Goal: Obtain resource: Obtain resource

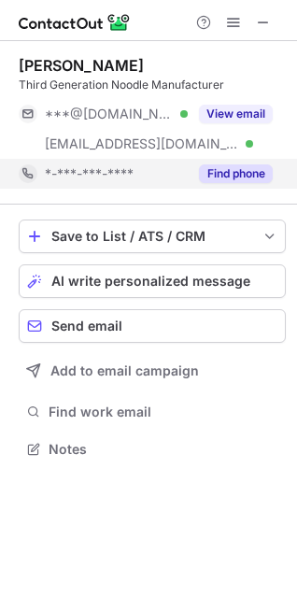
scroll to position [435, 297]
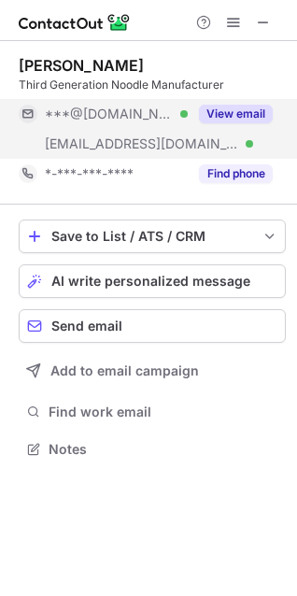
click at [231, 116] on button "View email" at bounding box center [236, 114] width 74 height 19
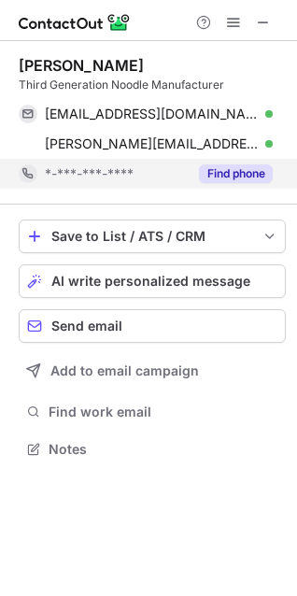
click at [231, 171] on button "Find phone" at bounding box center [236, 173] width 74 height 19
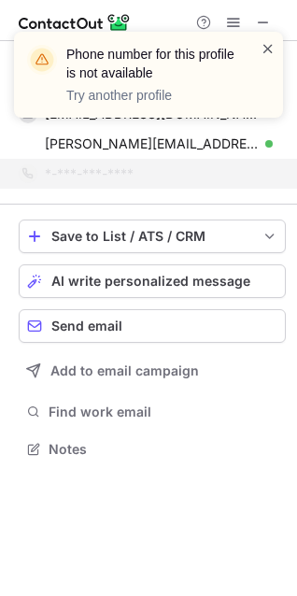
click at [268, 54] on span at bounding box center [268, 48] width 15 height 19
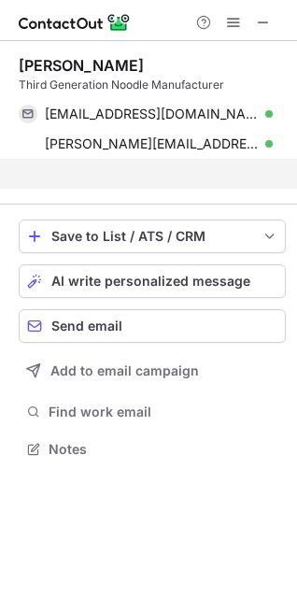
scroll to position [405, 297]
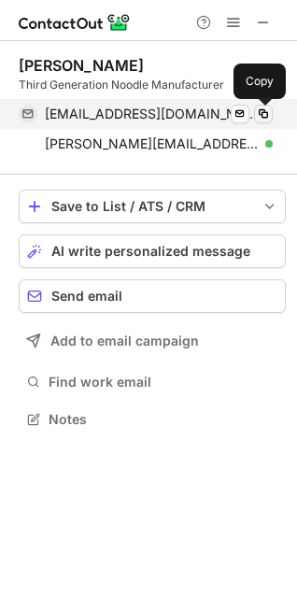
click at [261, 116] on span at bounding box center [263, 113] width 15 height 15
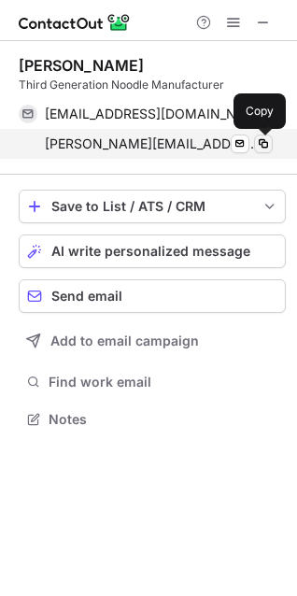
click at [264, 143] on span at bounding box center [263, 143] width 15 height 15
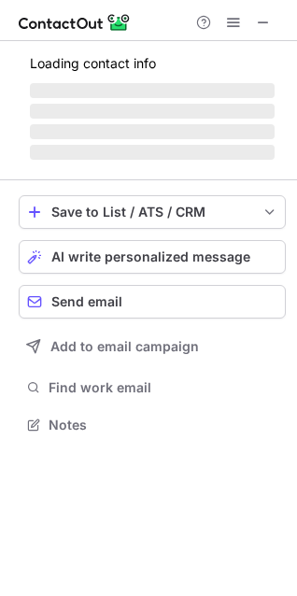
scroll to position [8, 8]
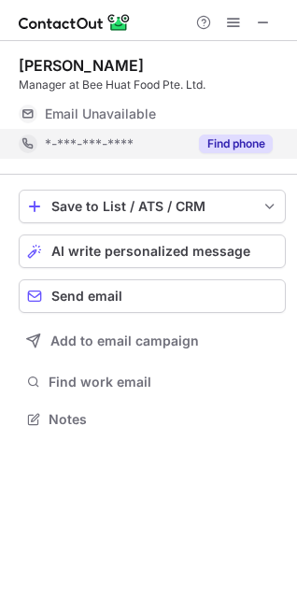
click at [249, 137] on button "Find phone" at bounding box center [236, 144] width 74 height 19
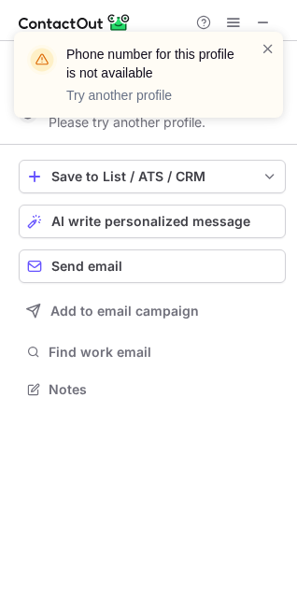
scroll to position [376, 297]
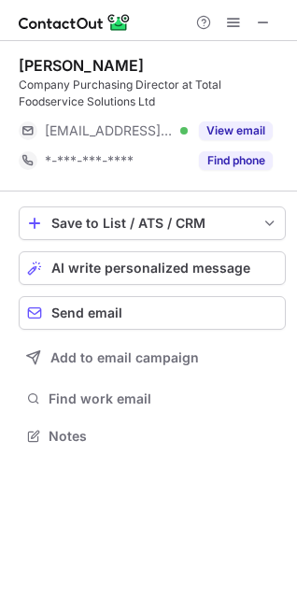
scroll to position [422, 297]
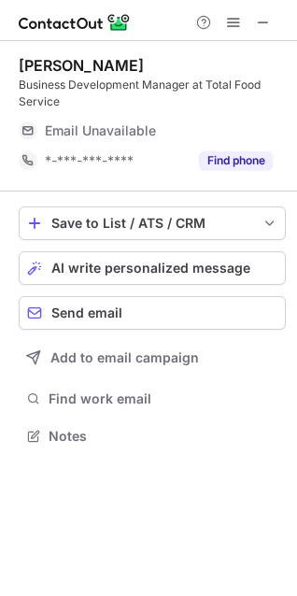
scroll to position [422, 297]
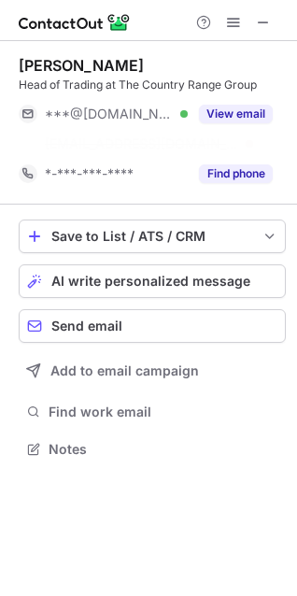
scroll to position [405, 297]
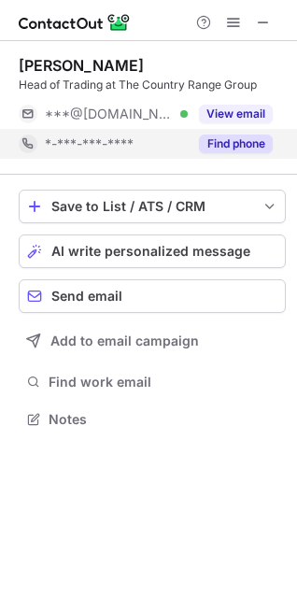
click at [230, 141] on button "Find phone" at bounding box center [236, 144] width 74 height 19
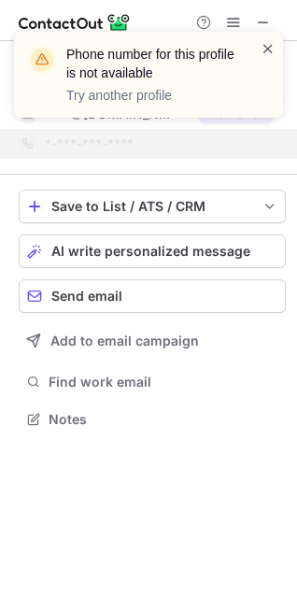
click at [261, 47] on span at bounding box center [268, 48] width 15 height 19
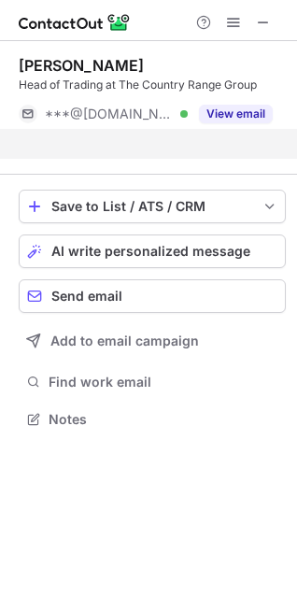
scroll to position [376, 297]
click at [235, 110] on div "Phone number for this profile is not available Try another profile" at bounding box center [148, 75] width 269 height 86
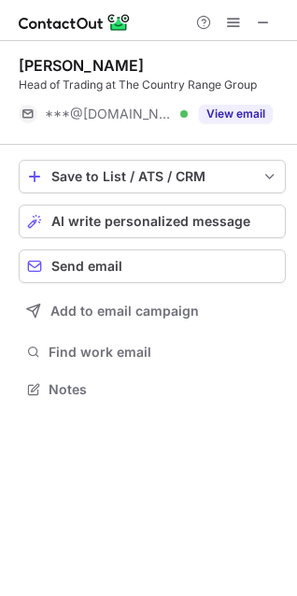
click at [235, 110] on button "View email" at bounding box center [236, 114] width 74 height 19
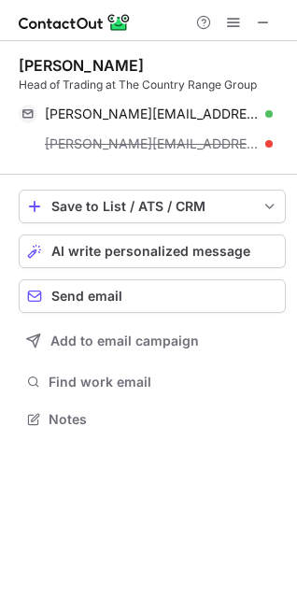
scroll to position [405, 297]
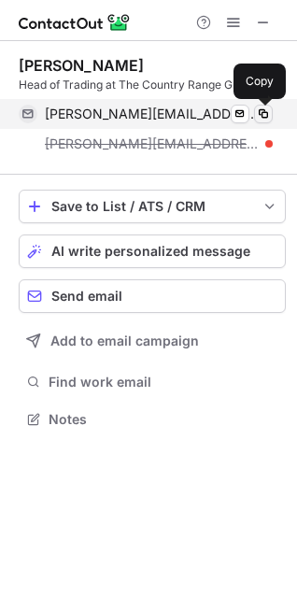
click at [264, 113] on span at bounding box center [263, 113] width 15 height 15
click at [262, 117] on span at bounding box center [263, 113] width 15 height 15
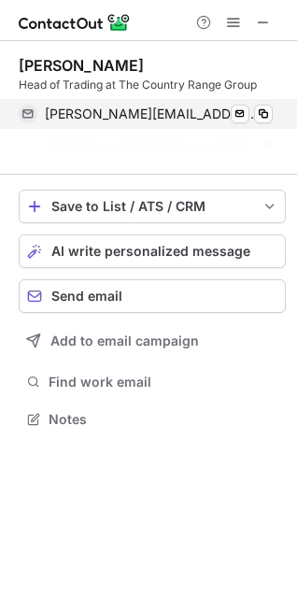
scroll to position [376, 297]
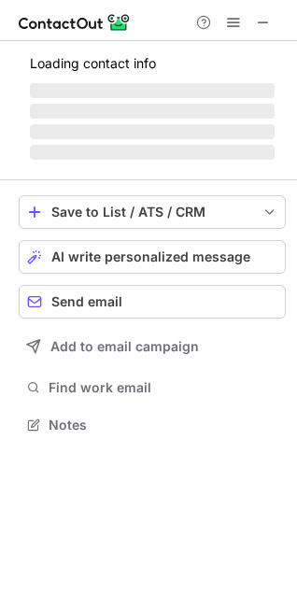
scroll to position [8, 8]
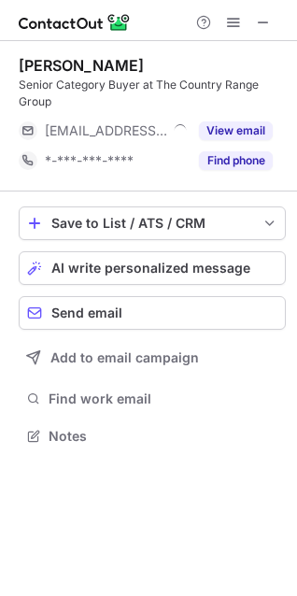
scroll to position [422, 297]
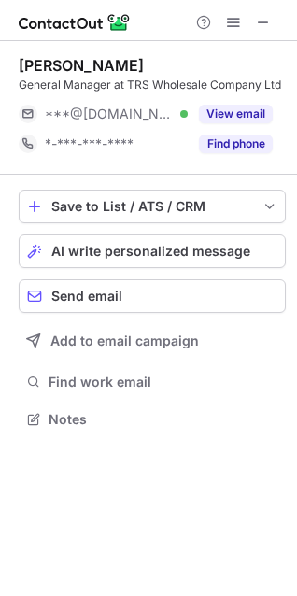
scroll to position [8, 8]
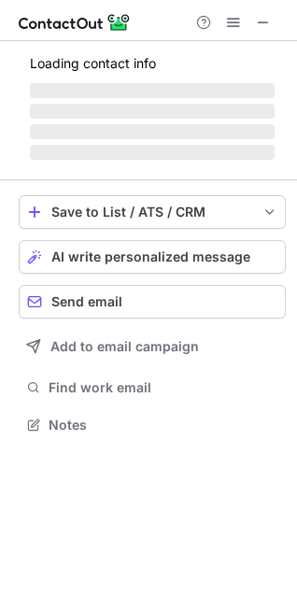
scroll to position [8, 8]
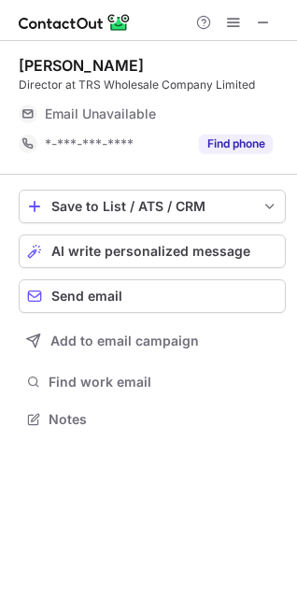
scroll to position [8, 8]
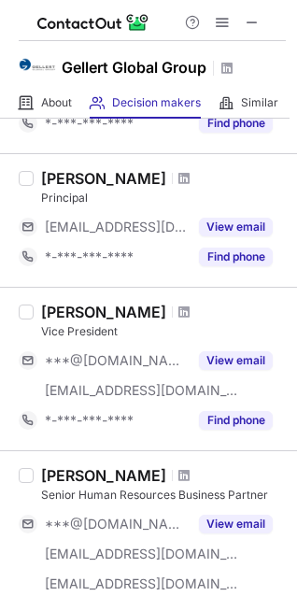
scroll to position [841, 0]
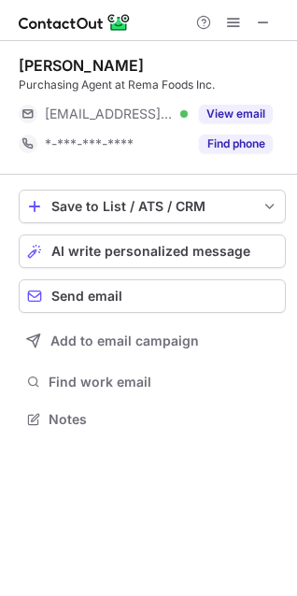
scroll to position [405, 297]
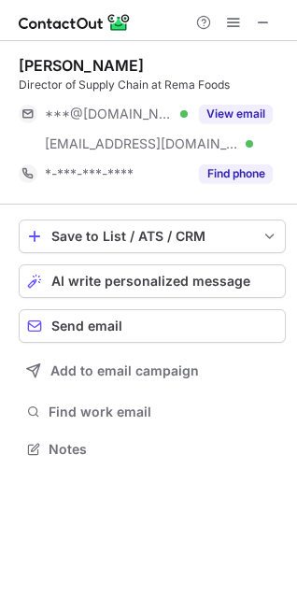
scroll to position [435, 297]
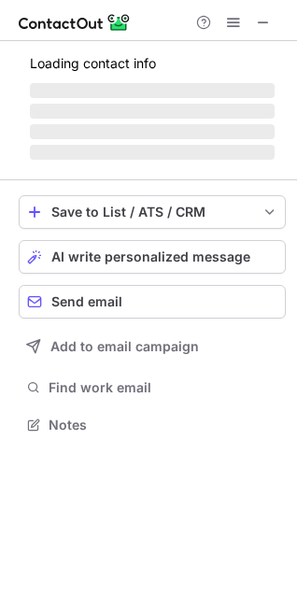
scroll to position [8, 8]
